Goal: Information Seeking & Learning: Find specific fact

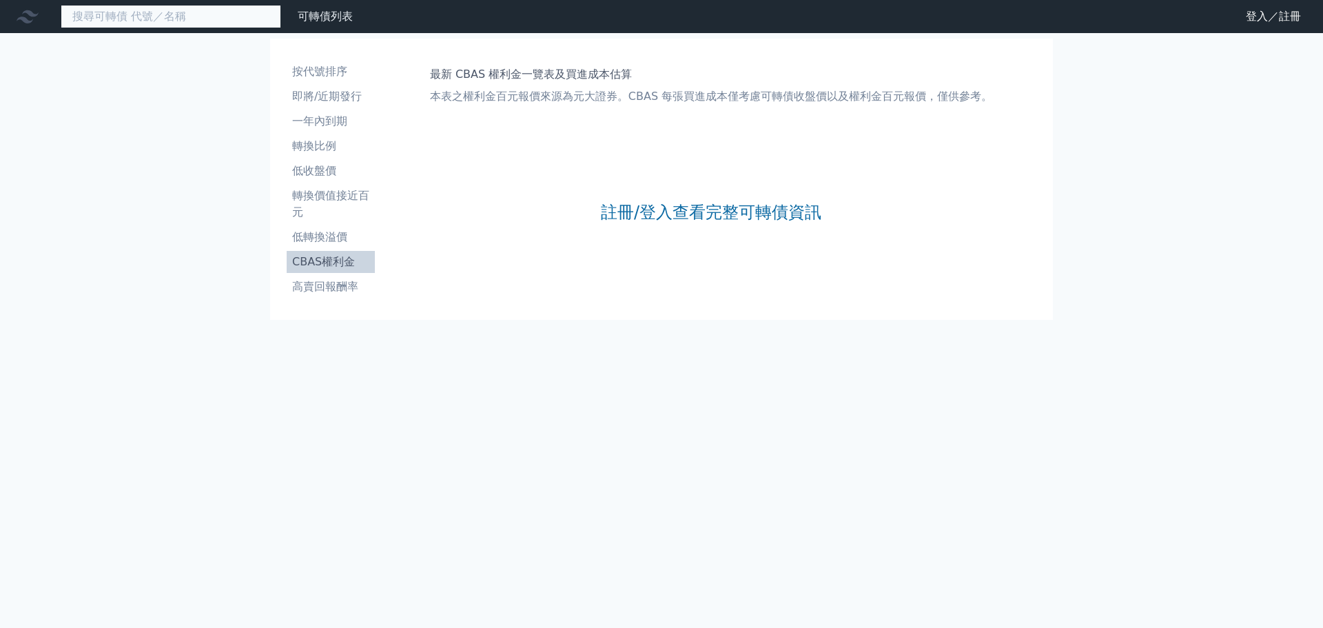
click at [214, 19] on input at bounding box center [171, 16] width 220 height 23
click at [169, 19] on input at bounding box center [171, 16] width 220 height 23
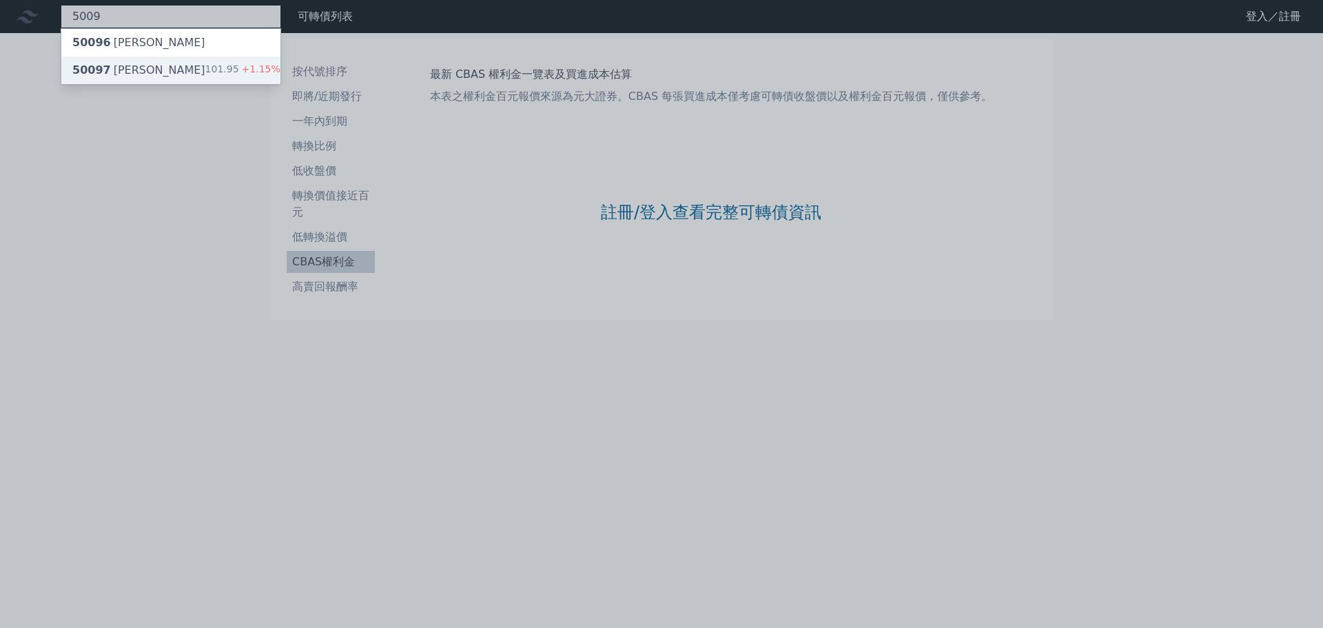
type input "5009"
click at [198, 64] on div "50097 [PERSON_NAME]七 101.95 +1.15%" at bounding box center [170, 70] width 219 height 28
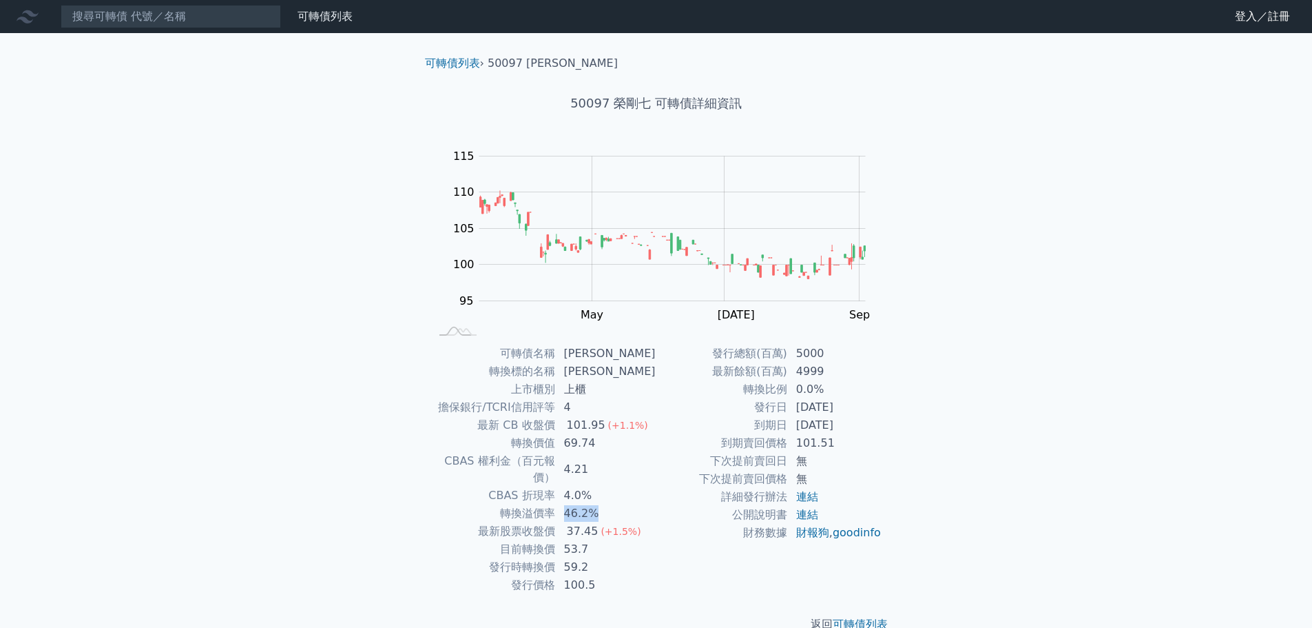
drag, startPoint x: 573, startPoint y: 495, endPoint x: 614, endPoint y: 495, distance: 40.6
click at [614, 504] on td "46.2%" at bounding box center [606, 513] width 101 height 18
click at [583, 504] on td "46.2%" at bounding box center [606, 513] width 101 height 18
drag, startPoint x: 573, startPoint y: 494, endPoint x: 604, endPoint y: 493, distance: 31.0
click at [604, 504] on td "46.2%" at bounding box center [606, 513] width 101 height 18
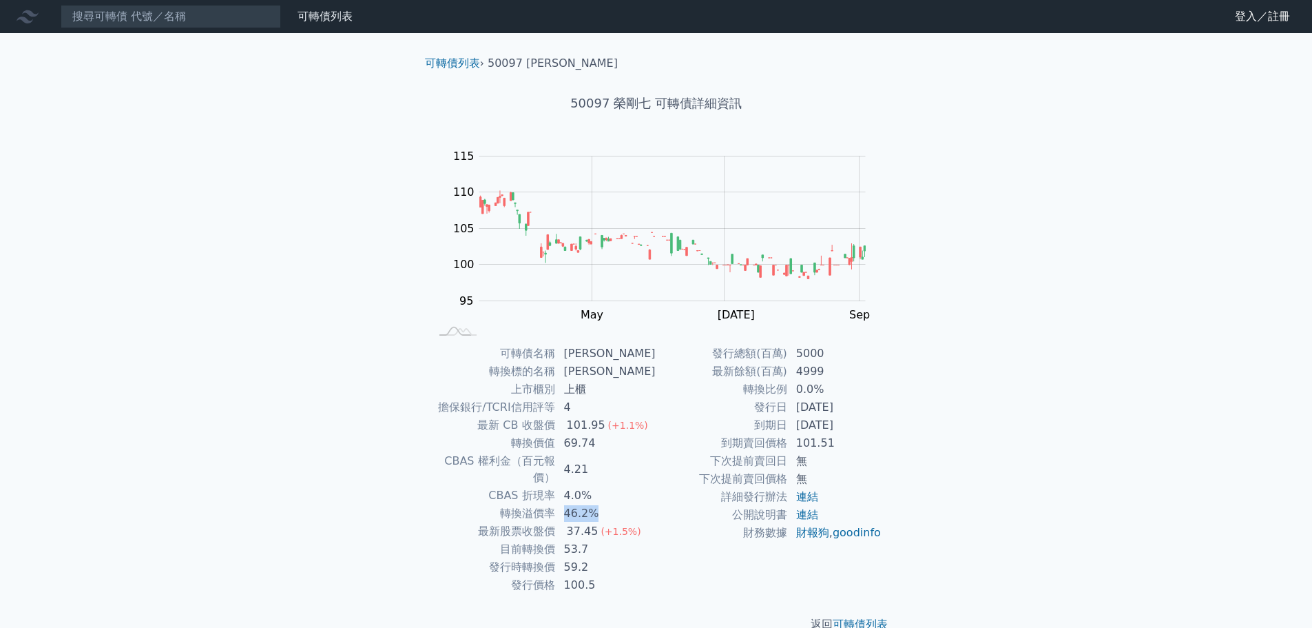
click at [641, 504] on td "46.2%" at bounding box center [606, 513] width 101 height 18
drag, startPoint x: 571, startPoint y: 502, endPoint x: 608, endPoint y: 502, distance: 37.2
click at [608, 504] on td "46.2%" at bounding box center [606, 513] width 101 height 18
click at [503, 504] on td "轉換溢價率" at bounding box center [493, 513] width 125 height 18
